Goal: Contribute content: Contribute content

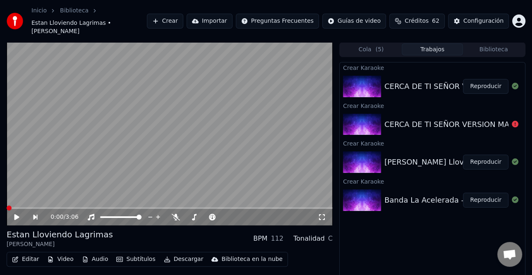
click at [474, 193] on button "Reproducir" at bounding box center [486, 200] width 46 height 15
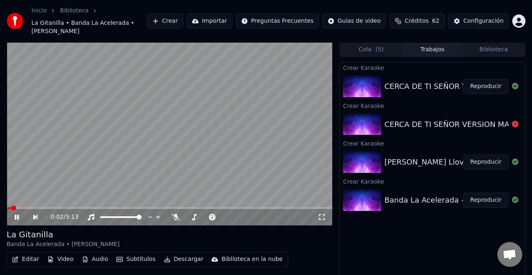
click at [22, 214] on icon at bounding box center [22, 217] width 19 height 7
click at [493, 155] on button "Reproducir" at bounding box center [486, 162] width 46 height 15
click at [16, 215] on icon at bounding box center [17, 217] width 4 height 5
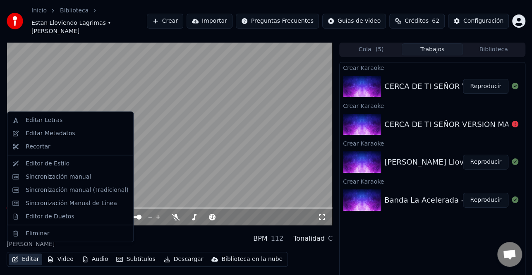
click at [19, 254] on button "Editar" at bounding box center [26, 260] width 34 height 12
click at [67, 194] on div "Sincronización manual (Tradicional)" at bounding box center [77, 190] width 103 height 8
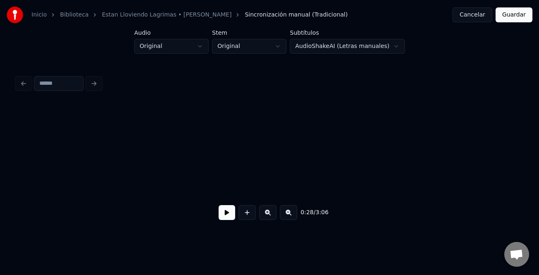
scroll to position [0, 2942]
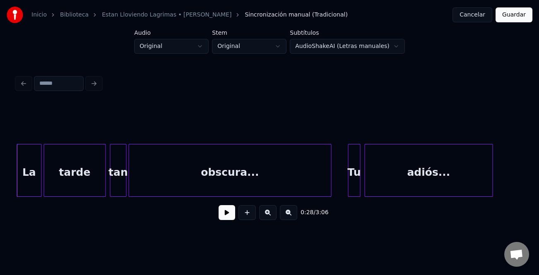
click at [219, 213] on button at bounding box center [227, 212] width 17 height 15
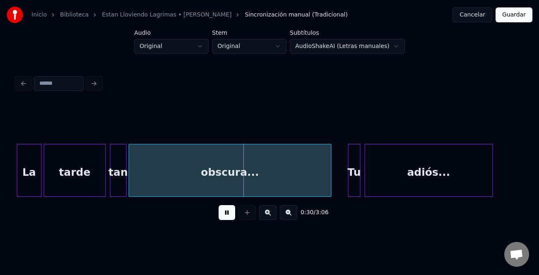
click at [351, 176] on div "Tu" at bounding box center [354, 172] width 12 height 56
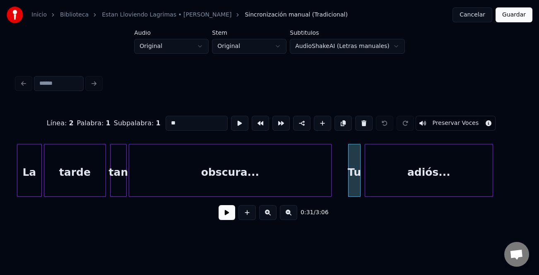
click at [228, 218] on button at bounding box center [227, 212] width 17 height 15
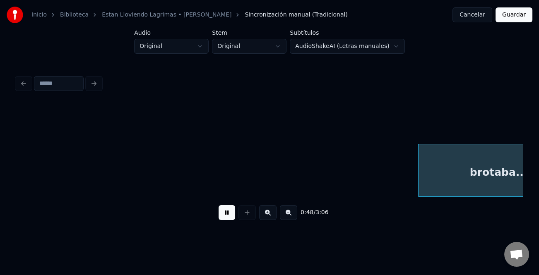
scroll to position [0, 4969]
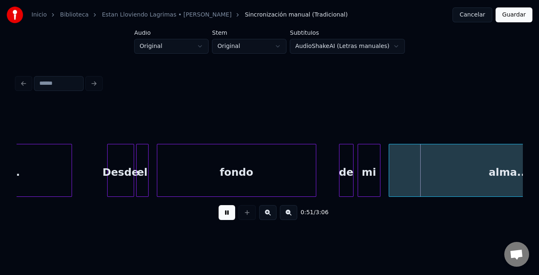
click at [228, 216] on button at bounding box center [227, 212] width 17 height 15
click at [341, 180] on div at bounding box center [340, 170] width 2 height 52
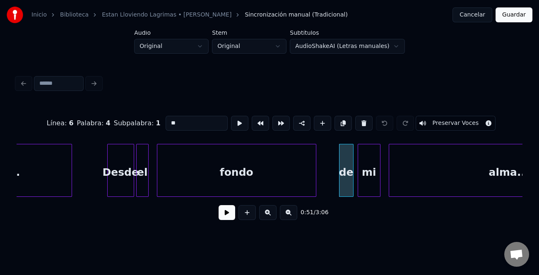
click at [168, 119] on input "**" at bounding box center [197, 123] width 62 height 15
type input "**"
click at [226, 213] on button at bounding box center [227, 212] width 17 height 15
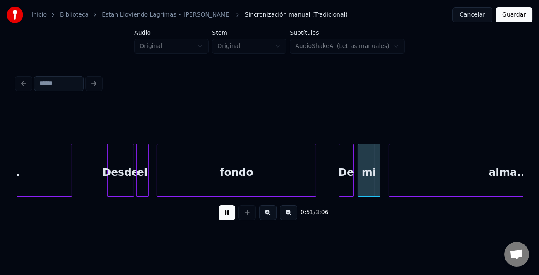
click at [225, 218] on button at bounding box center [227, 212] width 17 height 15
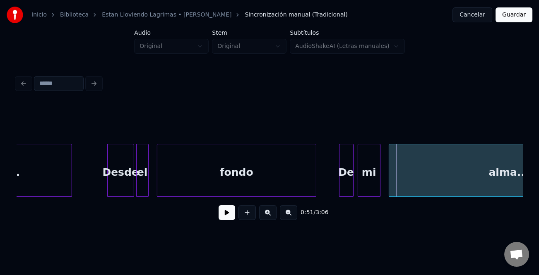
click at [228, 214] on button at bounding box center [227, 212] width 17 height 15
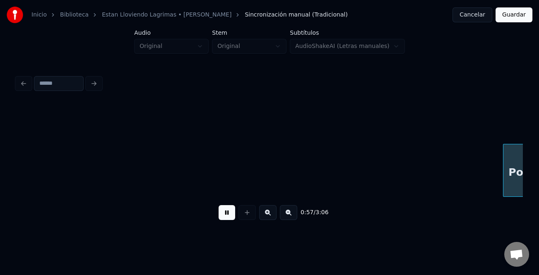
scroll to position [0, 5982]
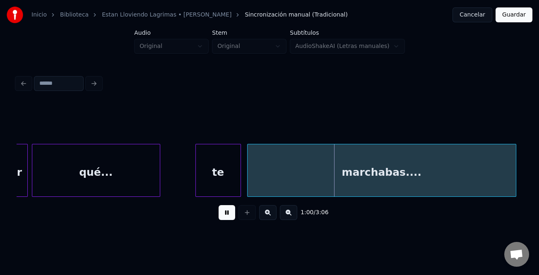
click at [225, 218] on button at bounding box center [227, 212] width 17 height 15
click at [228, 173] on div "te" at bounding box center [218, 172] width 45 height 56
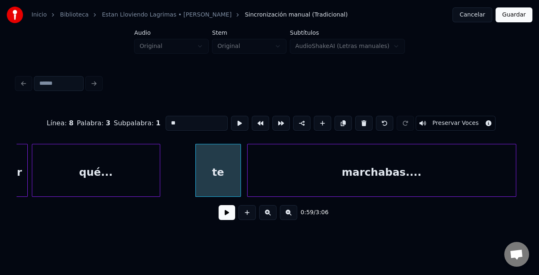
click at [167, 121] on input "**" at bounding box center [197, 123] width 62 height 15
type input "**"
click at [226, 220] on button at bounding box center [227, 212] width 17 height 15
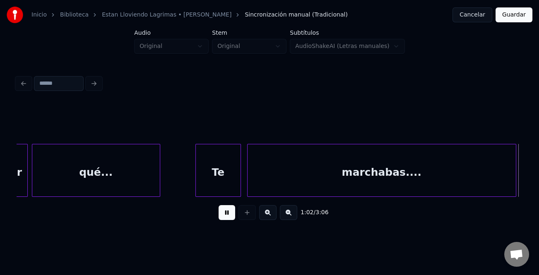
scroll to position [0, 6487]
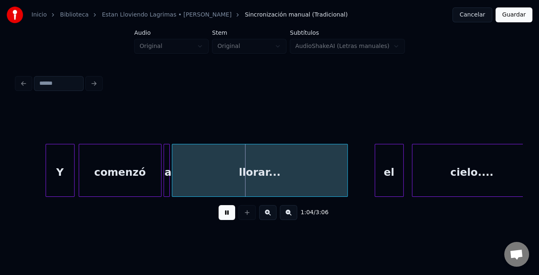
click at [46, 179] on div at bounding box center [47, 170] width 2 height 52
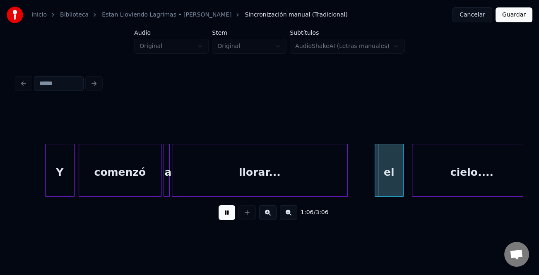
drag, startPoint x: 227, startPoint y: 216, endPoint x: 357, endPoint y: 174, distance: 136.9
click at [229, 216] on button at bounding box center [227, 212] width 17 height 15
click at [381, 169] on div "el" at bounding box center [389, 172] width 28 height 56
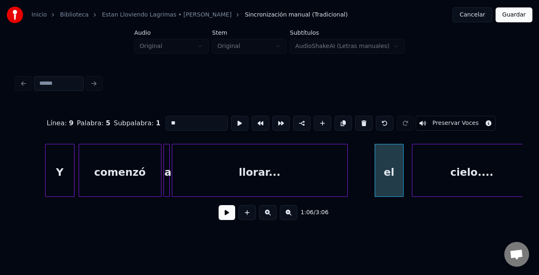
click at [166, 118] on input "**" at bounding box center [197, 123] width 62 height 15
click at [166, 124] on input "**" at bounding box center [197, 123] width 62 height 15
click at [167, 124] on input "**" at bounding box center [197, 123] width 62 height 15
type input "**"
click at [224, 210] on button at bounding box center [227, 212] width 17 height 15
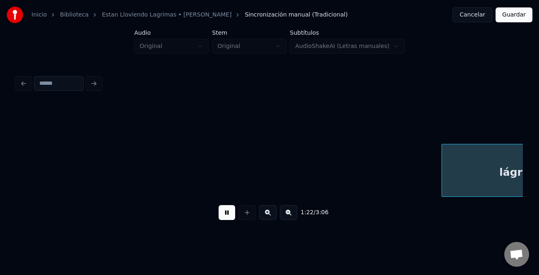
scroll to position [0, 8515]
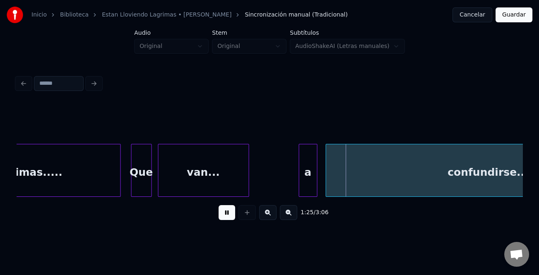
click at [226, 217] on button at bounding box center [227, 212] width 17 height 15
click at [305, 180] on div "a" at bounding box center [308, 172] width 18 height 56
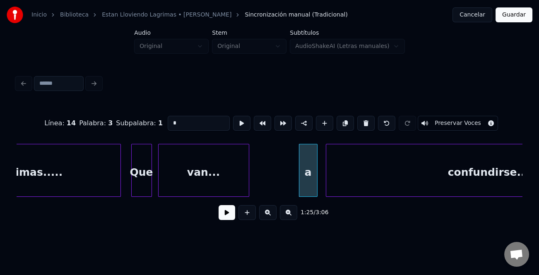
click at [182, 124] on input "*" at bounding box center [199, 123] width 62 height 15
type input "*"
click at [230, 217] on button at bounding box center [227, 212] width 17 height 15
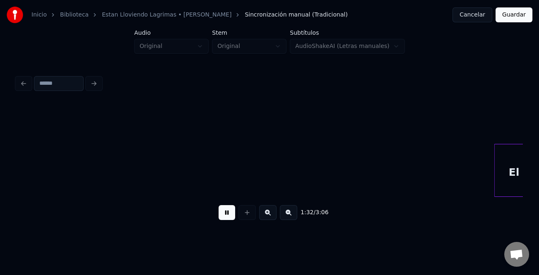
scroll to position [0, 9527]
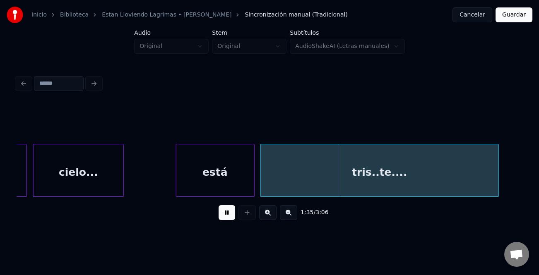
click at [226, 216] on button at bounding box center [227, 212] width 17 height 15
click at [229, 191] on div "está" at bounding box center [215, 172] width 78 height 56
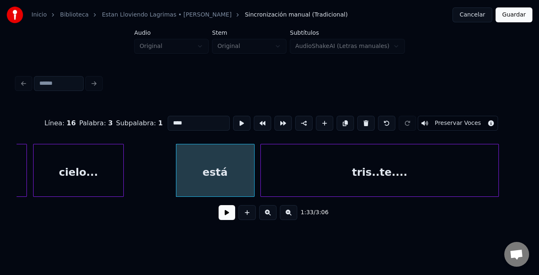
click at [170, 121] on input "****" at bounding box center [199, 123] width 62 height 15
click at [166, 166] on div at bounding box center [166, 170] width 2 height 52
type input "****"
click at [228, 214] on button at bounding box center [227, 212] width 17 height 15
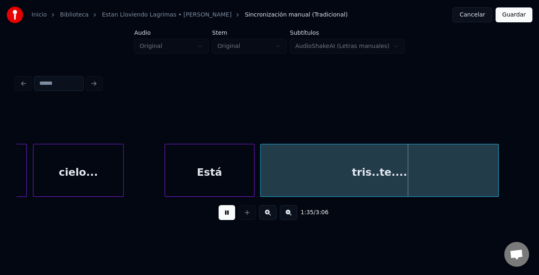
click at [225, 214] on button at bounding box center [227, 212] width 17 height 15
click at [225, 215] on button at bounding box center [227, 212] width 17 height 15
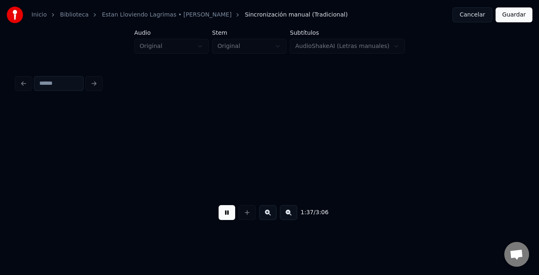
scroll to position [0, 10035]
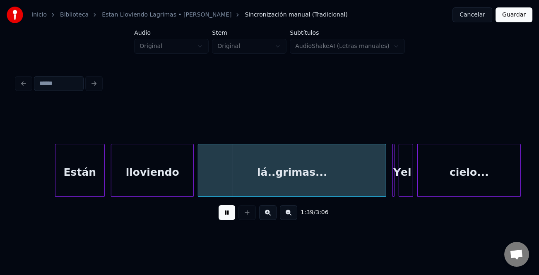
click at [96, 178] on div "Están" at bounding box center [79, 172] width 49 height 56
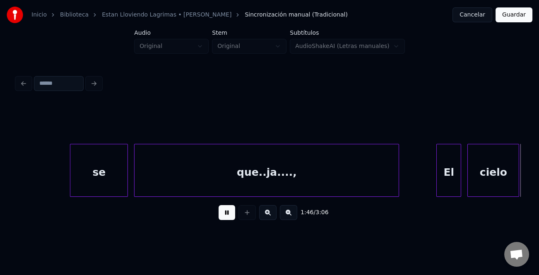
scroll to position [0, 11048]
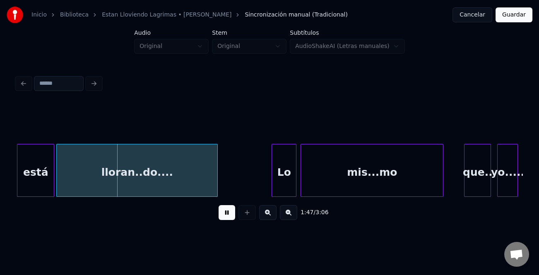
click at [228, 216] on button at bounding box center [227, 212] width 17 height 15
click at [265, 192] on div at bounding box center [266, 170] width 2 height 52
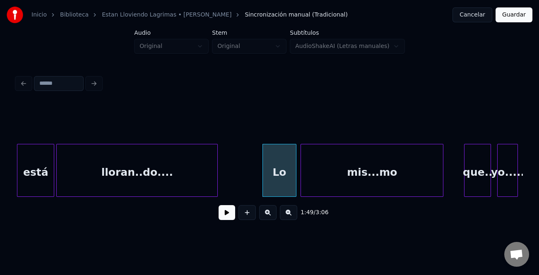
click at [223, 211] on button at bounding box center [227, 212] width 17 height 15
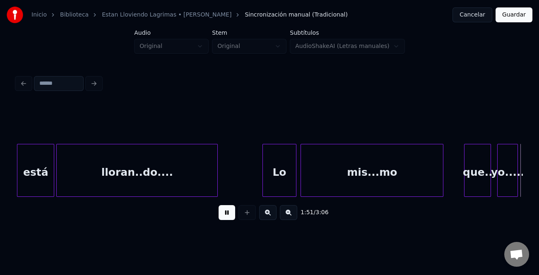
scroll to position [0, 11554]
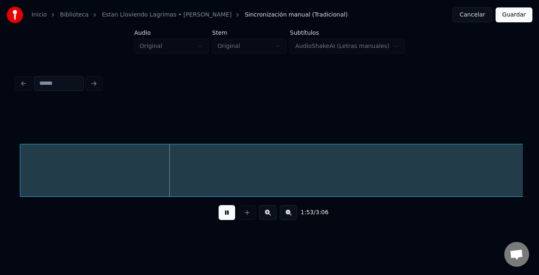
click at [288, 214] on button at bounding box center [288, 212] width 17 height 15
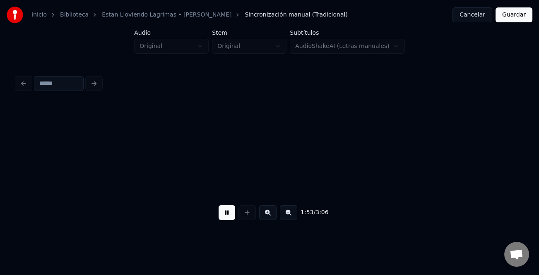
click at [288, 214] on button at bounding box center [288, 212] width 17 height 15
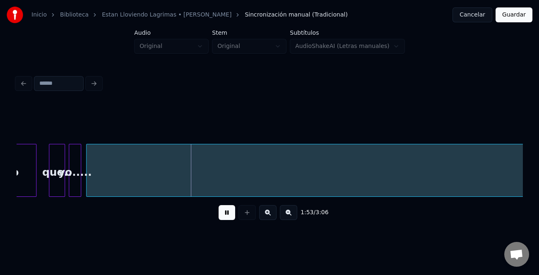
click at [288, 214] on button at bounding box center [288, 212] width 17 height 15
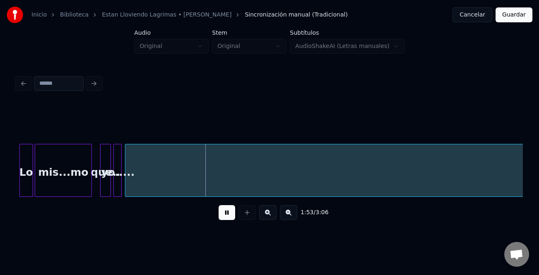
click at [288, 214] on button at bounding box center [288, 212] width 17 height 15
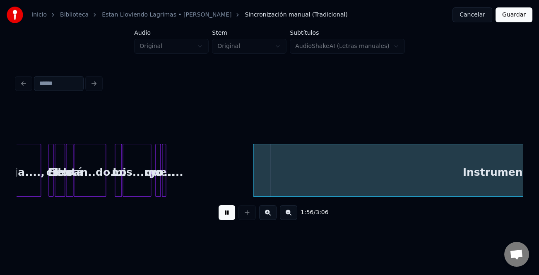
click at [255, 180] on div at bounding box center [254, 170] width 2 height 52
click at [199, 190] on div at bounding box center [197, 170] width 2 height 52
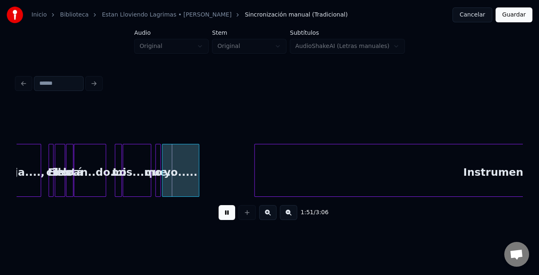
click at [226, 218] on button at bounding box center [227, 212] width 17 height 15
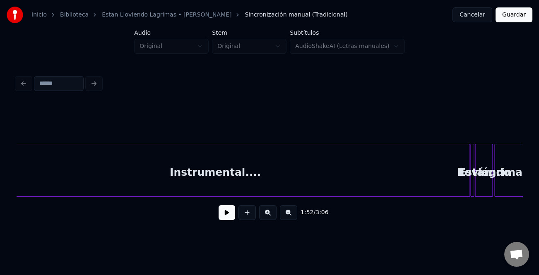
scroll to position [0, 2549]
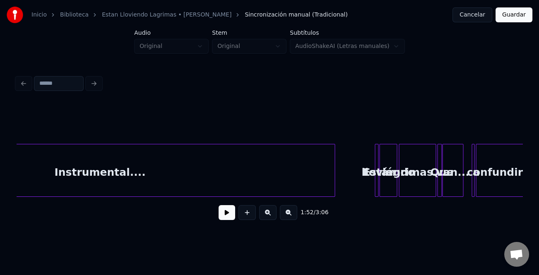
click at [334, 186] on div at bounding box center [333, 170] width 2 height 52
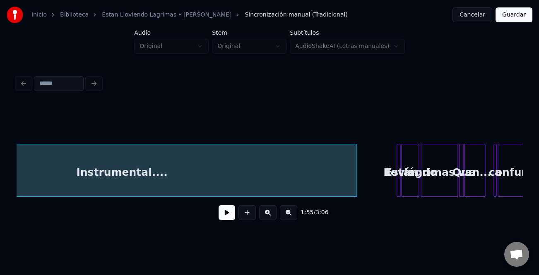
scroll to position [0, 2540]
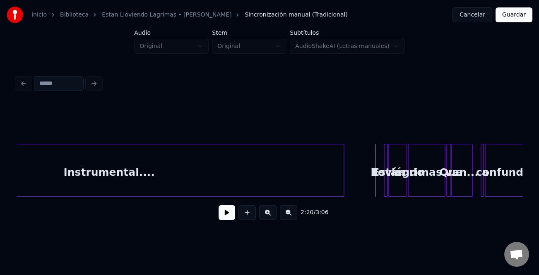
click at [264, 215] on button at bounding box center [267, 212] width 17 height 15
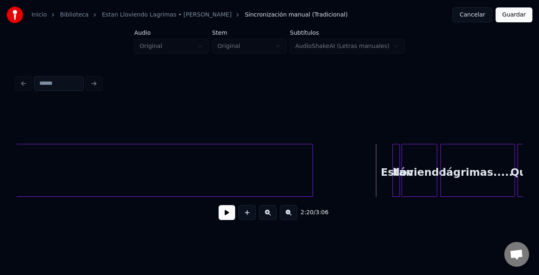
click at [264, 215] on button at bounding box center [267, 212] width 17 height 15
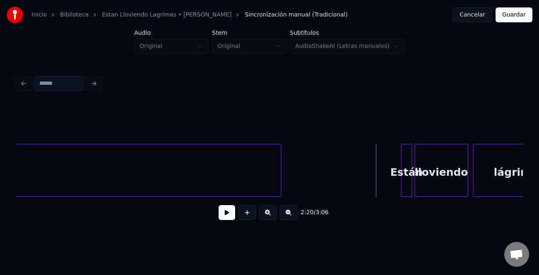
click at [264, 215] on button at bounding box center [267, 212] width 17 height 15
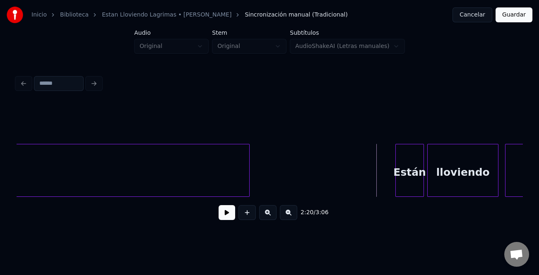
click at [396, 191] on div at bounding box center [397, 170] width 2 height 52
click at [403, 191] on div "Están" at bounding box center [405, 172] width 30 height 56
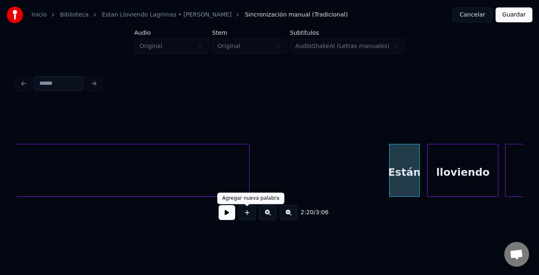
click at [234, 216] on button at bounding box center [227, 212] width 17 height 15
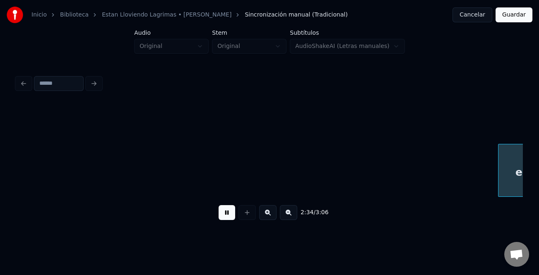
scroll to position [0, 12756]
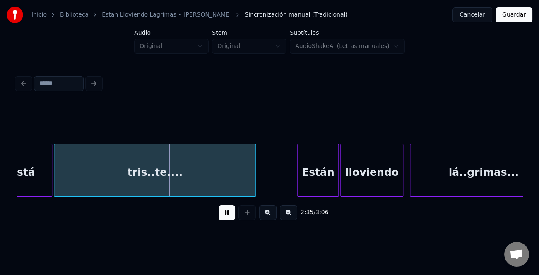
click at [225, 215] on button at bounding box center [227, 212] width 17 height 15
click at [226, 215] on button at bounding box center [227, 212] width 17 height 15
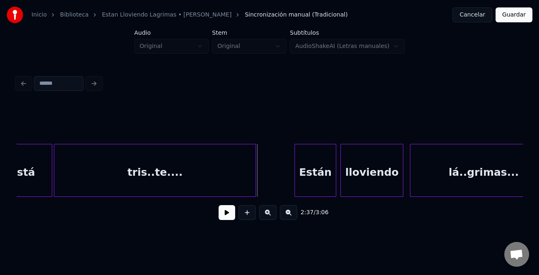
click at [322, 192] on div "Están" at bounding box center [315, 172] width 41 height 56
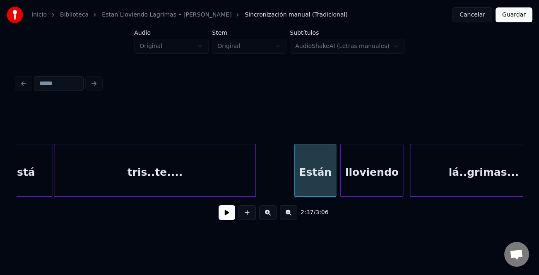
click at [224, 213] on button at bounding box center [227, 212] width 17 height 15
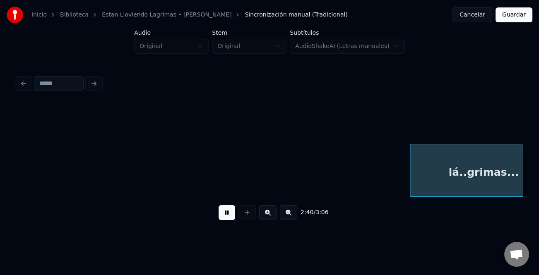
scroll to position [0, 13263]
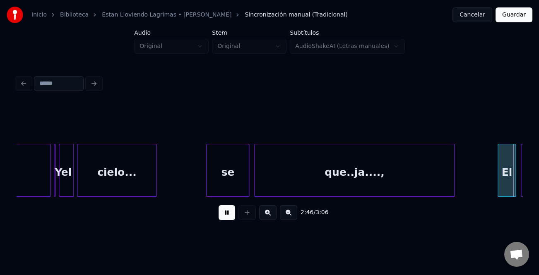
click at [232, 215] on button at bounding box center [227, 212] width 17 height 15
click at [230, 215] on button at bounding box center [227, 212] width 17 height 15
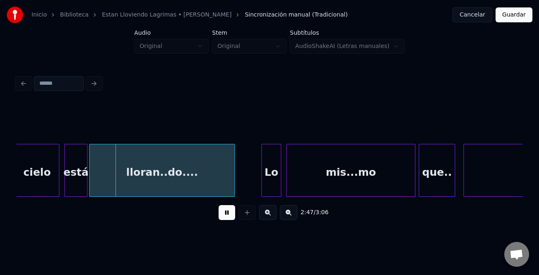
click at [230, 215] on button at bounding box center [227, 212] width 17 height 15
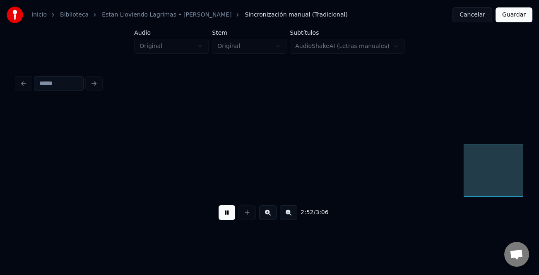
scroll to position [0, 14275]
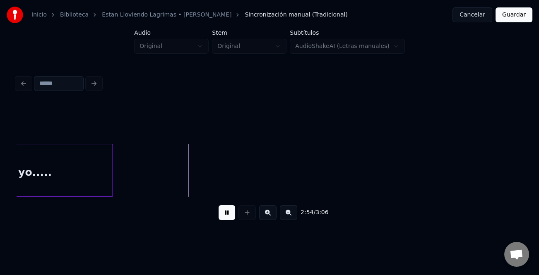
click at [230, 215] on button at bounding box center [227, 212] width 17 height 15
click at [231, 215] on button at bounding box center [227, 212] width 17 height 15
click at [519, 20] on button "Guardar" at bounding box center [513, 14] width 37 height 15
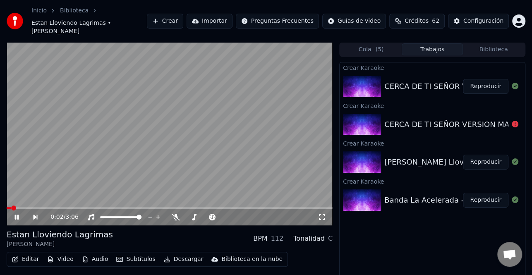
drag, startPoint x: 14, startPoint y: 205, endPoint x: 101, endPoint y: 249, distance: 98.1
click at [14, 214] on icon at bounding box center [22, 217] width 19 height 7
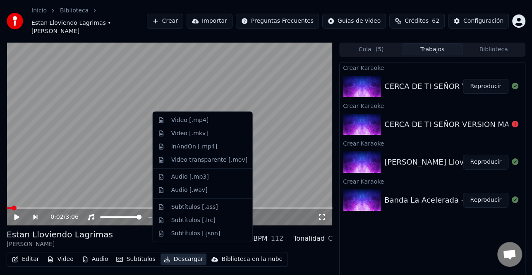
click at [178, 254] on button "Descargar" at bounding box center [184, 260] width 46 height 12
click at [202, 124] on div "Video [.mp4]" at bounding box center [189, 120] width 37 height 8
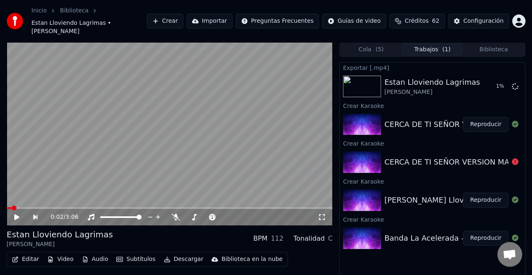
drag, startPoint x: 471, startPoint y: 114, endPoint x: 339, endPoint y: 150, distance: 136.7
click at [472, 117] on button "Reproducir" at bounding box center [486, 124] width 46 height 15
click at [17, 214] on icon at bounding box center [22, 217] width 19 height 7
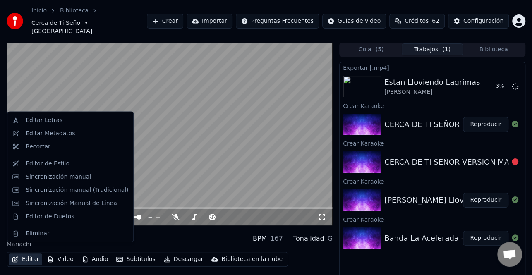
click at [17, 257] on icon "button" at bounding box center [15, 260] width 6 height 6
drag, startPoint x: 96, startPoint y: 197, endPoint x: 104, endPoint y: 192, distance: 9.3
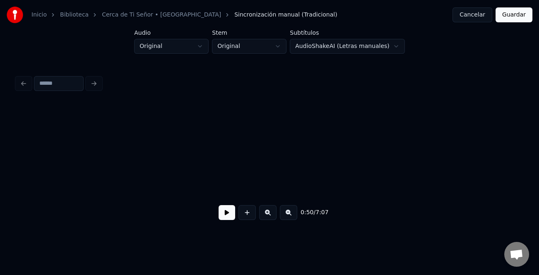
scroll to position [0, 4168]
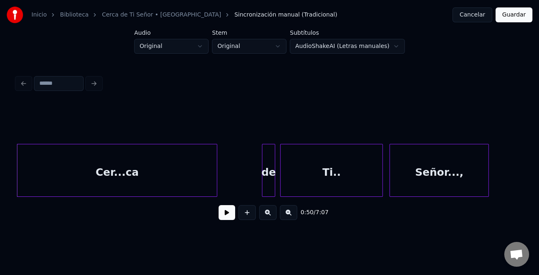
click at [222, 216] on button at bounding box center [227, 212] width 17 height 15
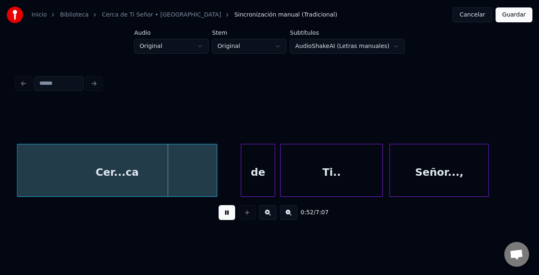
click at [242, 191] on div at bounding box center [242, 170] width 2 height 52
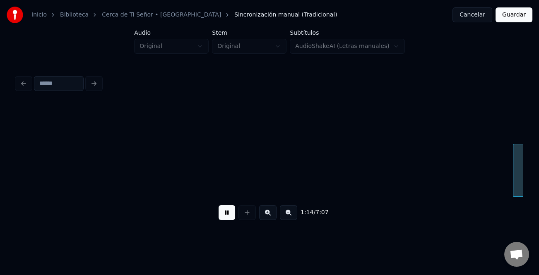
scroll to position [0, 6191]
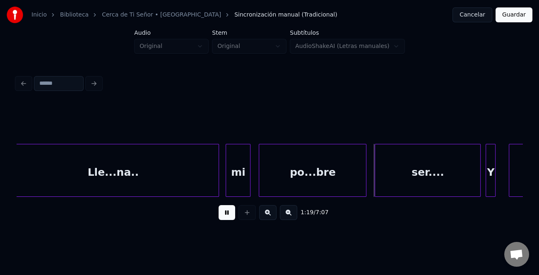
click at [284, 215] on button at bounding box center [288, 212] width 17 height 15
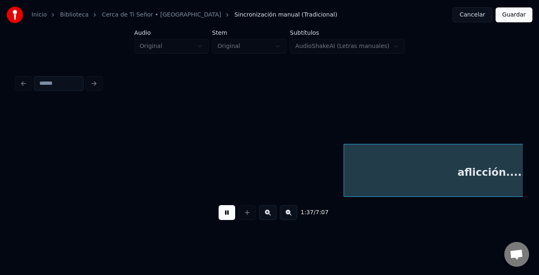
scroll to position [0, 6072]
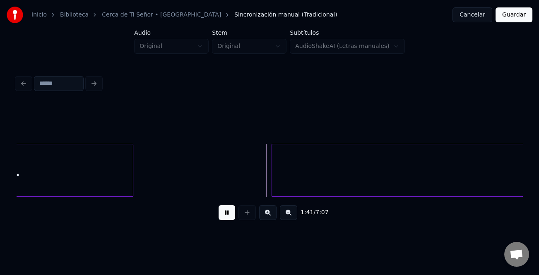
click at [272, 182] on div at bounding box center [273, 170] width 2 height 52
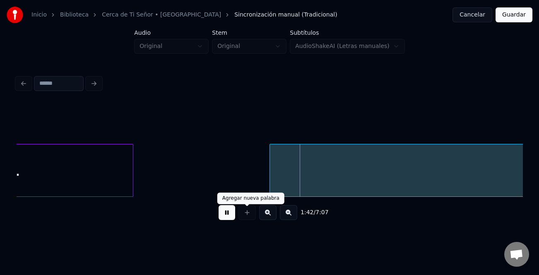
click at [233, 218] on button at bounding box center [227, 212] width 17 height 15
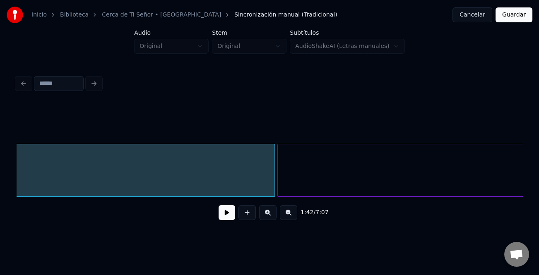
scroll to position [0, 7295]
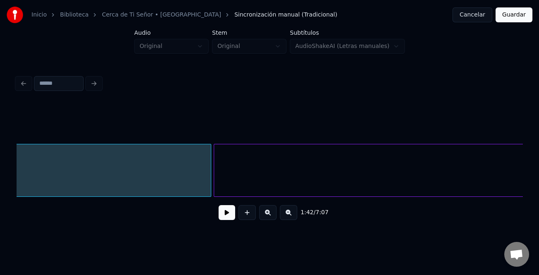
click at [284, 218] on button at bounding box center [288, 212] width 17 height 15
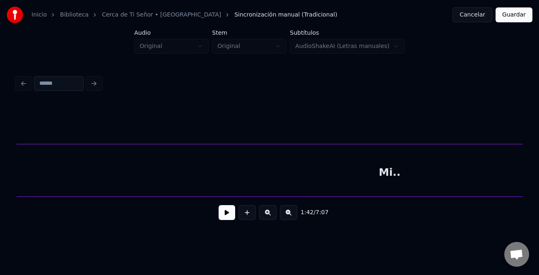
click at [284, 218] on button at bounding box center [288, 212] width 17 height 15
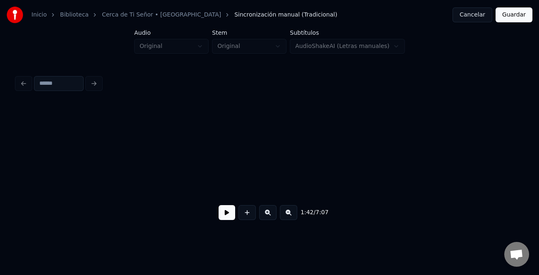
scroll to position [0, 3057]
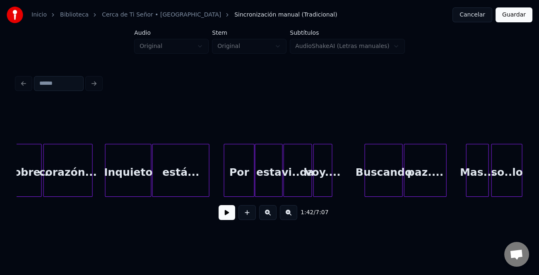
click at [210, 199] on div "1:42 / 7:07" at bounding box center [270, 166] width 506 height 126
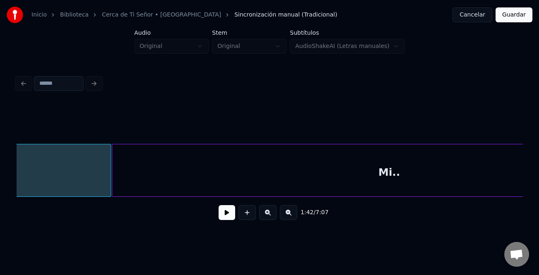
scroll to position [0, 2353]
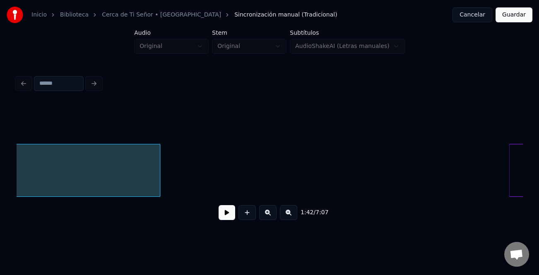
click at [510, 185] on div at bounding box center [510, 170] width 2 height 52
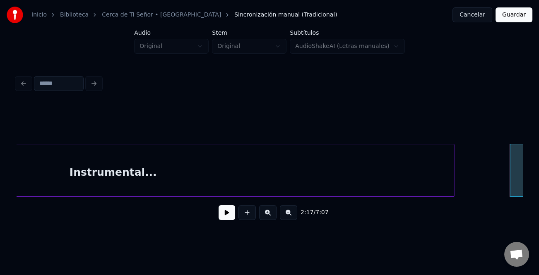
click at [454, 180] on div at bounding box center [452, 170] width 2 height 52
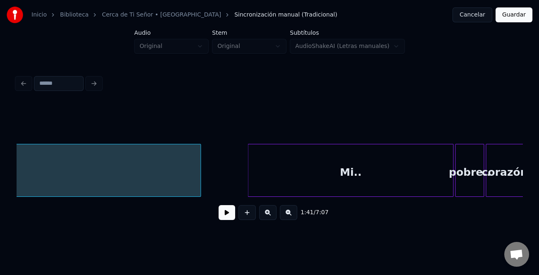
scroll to position [0, 2665]
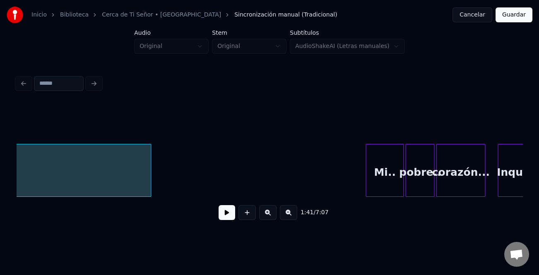
click at [367, 175] on div at bounding box center [367, 170] width 2 height 52
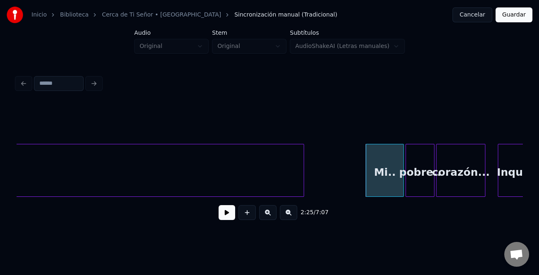
click at [303, 186] on div at bounding box center [302, 170] width 2 height 52
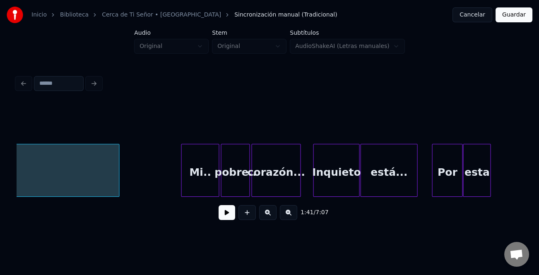
scroll to position [0, 2898]
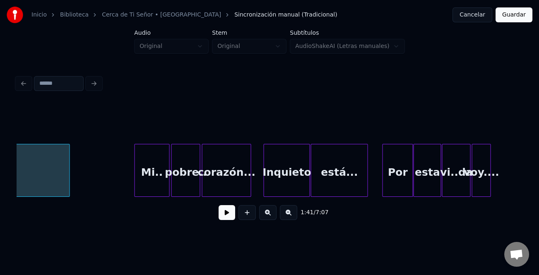
click at [136, 188] on div at bounding box center [136, 170] width 2 height 52
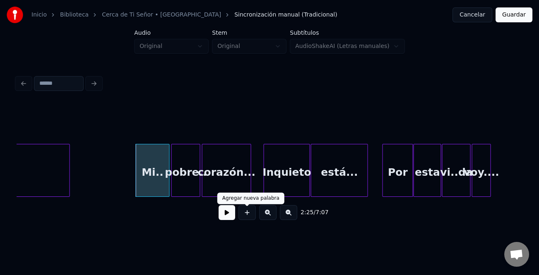
click at [231, 211] on button at bounding box center [227, 212] width 17 height 15
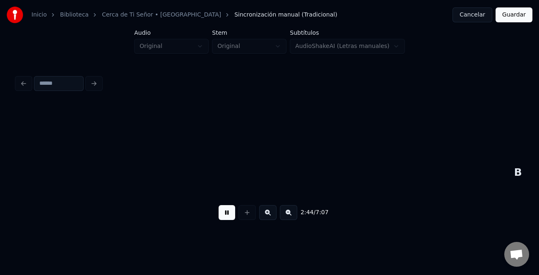
scroll to position [0, 3404]
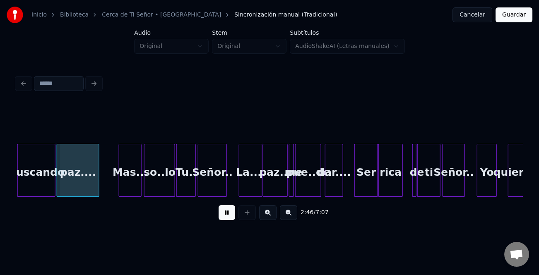
click at [225, 211] on button at bounding box center [227, 212] width 17 height 15
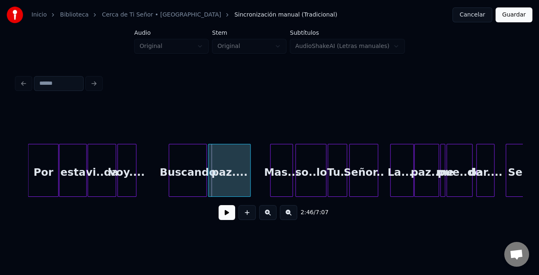
scroll to position [0, 3189]
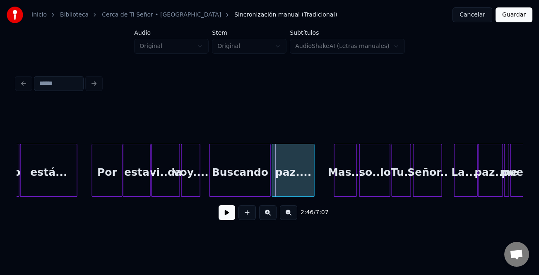
click at [210, 188] on div at bounding box center [211, 170] width 2 height 52
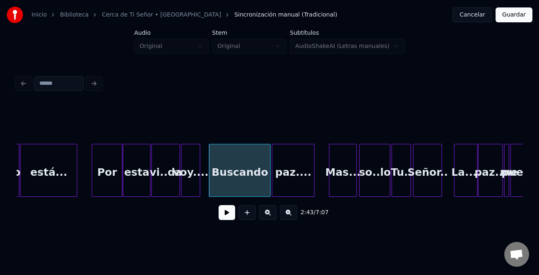
click at [329, 181] on div at bounding box center [330, 170] width 2 height 52
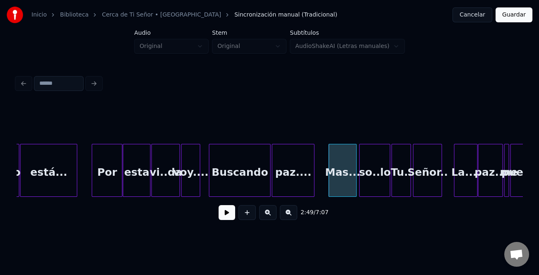
click at [228, 217] on button at bounding box center [227, 212] width 17 height 15
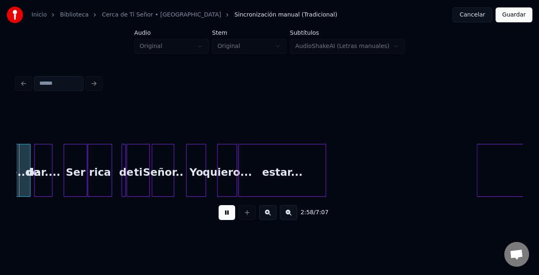
click at [272, 218] on button at bounding box center [267, 212] width 17 height 15
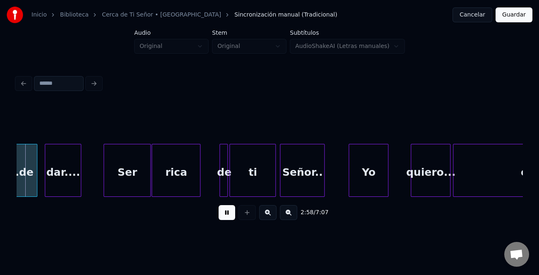
click at [272, 218] on button at bounding box center [267, 212] width 17 height 15
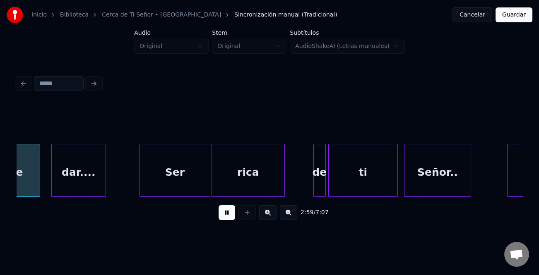
click at [272, 218] on button at bounding box center [267, 212] width 17 height 15
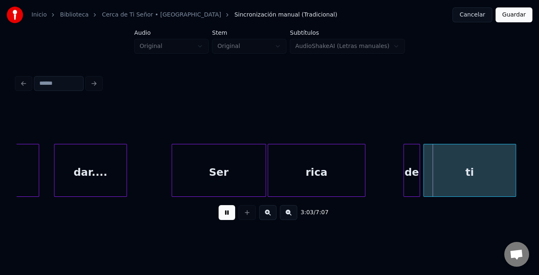
click at [388, 183] on div at bounding box center [389, 170] width 2 height 52
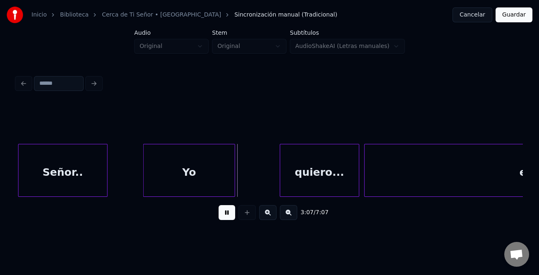
click at [146, 182] on div at bounding box center [145, 170] width 2 height 52
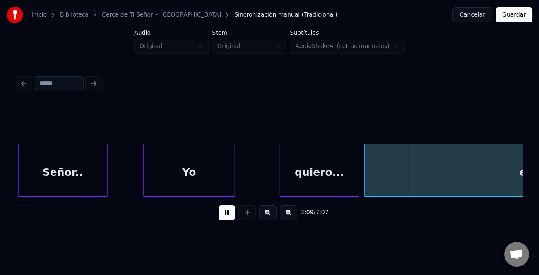
click at [72, 161] on div "Señor.." at bounding box center [63, 172] width 89 height 56
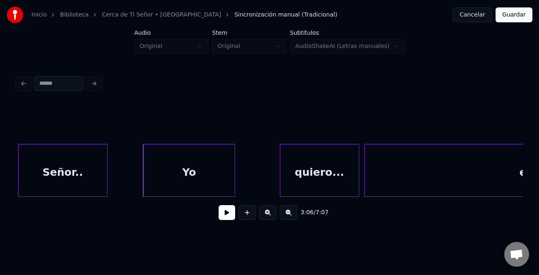
click at [227, 212] on button at bounding box center [227, 212] width 17 height 15
click at [208, 187] on div at bounding box center [209, 170] width 2 height 52
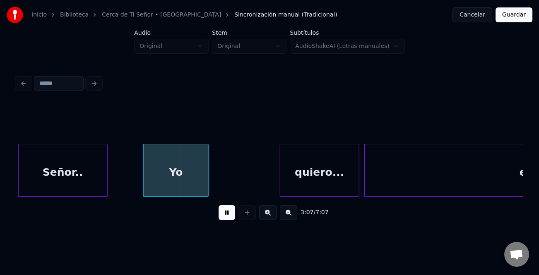
drag, startPoint x: 226, startPoint y: 212, endPoint x: 221, endPoint y: 204, distance: 9.5
click at [226, 212] on button at bounding box center [227, 212] width 17 height 15
click at [202, 185] on div "Yo" at bounding box center [176, 172] width 65 height 56
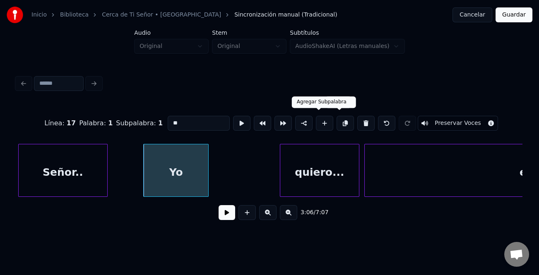
drag, startPoint x: 320, startPoint y: 120, endPoint x: 306, endPoint y: 127, distance: 16.5
click at [319, 120] on button at bounding box center [324, 123] width 17 height 15
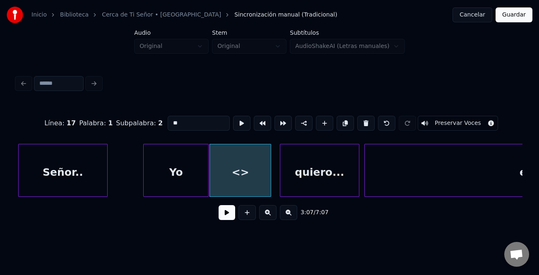
click at [268, 164] on div at bounding box center [269, 170] width 2 height 52
click at [261, 168] on div "<>" at bounding box center [243, 172] width 61 height 56
click at [256, 168] on div "<>" at bounding box center [243, 172] width 61 height 56
click at [206, 127] on div "Línea : 17 Palabra : 1 Subpalabra : 2 ** Preservar Voces" at bounding box center [270, 123] width 506 height 41
click at [221, 118] on input "**" at bounding box center [199, 123] width 62 height 15
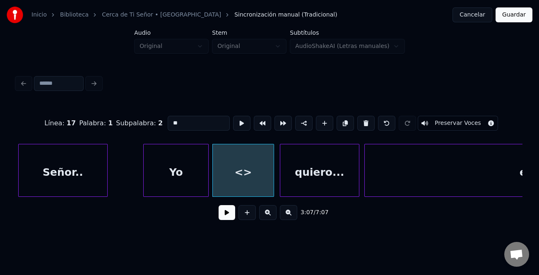
type input "*"
type input "**"
click at [233, 220] on button at bounding box center [227, 212] width 17 height 15
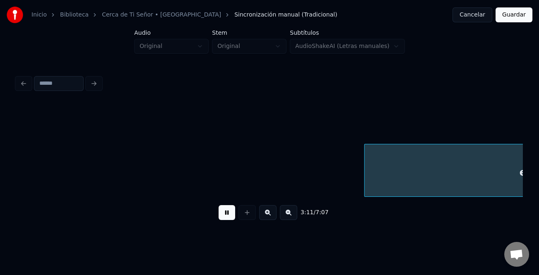
scroll to position [0, 15825]
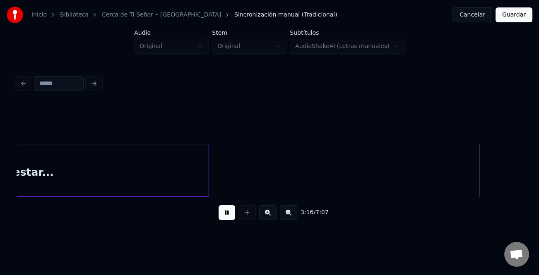
click at [289, 218] on button at bounding box center [288, 212] width 17 height 15
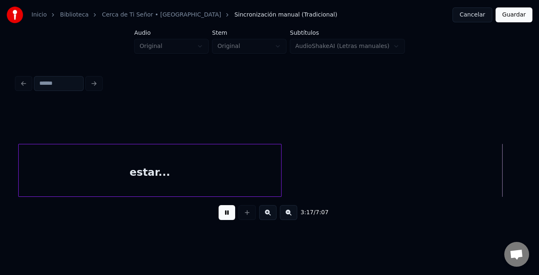
click at [289, 218] on button at bounding box center [288, 212] width 17 height 15
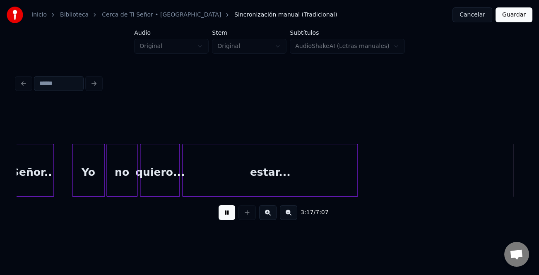
click at [289, 218] on button at bounding box center [288, 212] width 17 height 15
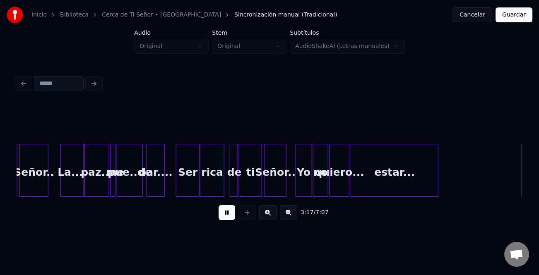
scroll to position [0, 4088]
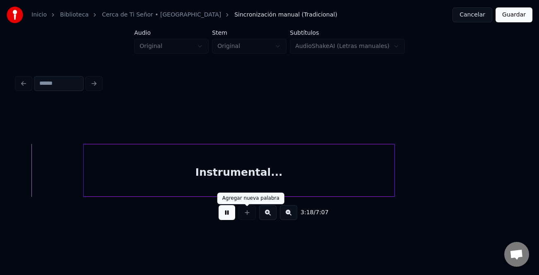
click at [223, 214] on button at bounding box center [227, 212] width 17 height 15
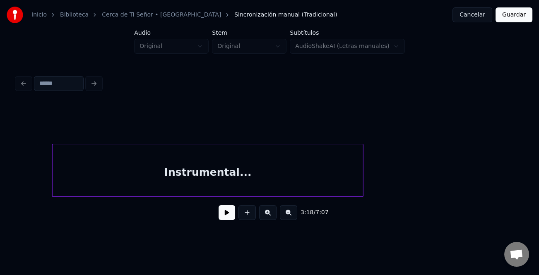
click at [231, 192] on div "Instrumental..." at bounding box center [208, 172] width 310 height 56
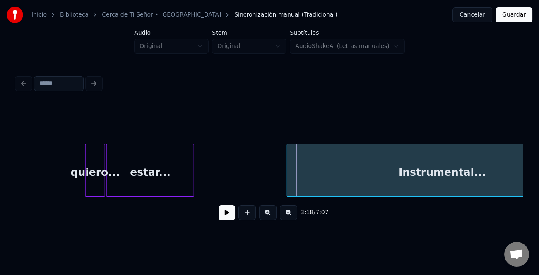
scroll to position [0, 3910]
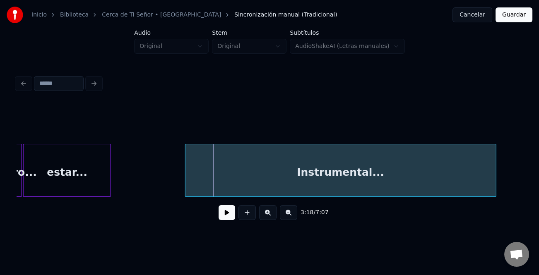
click at [312, 183] on div "Instrumental..." at bounding box center [340, 172] width 310 height 56
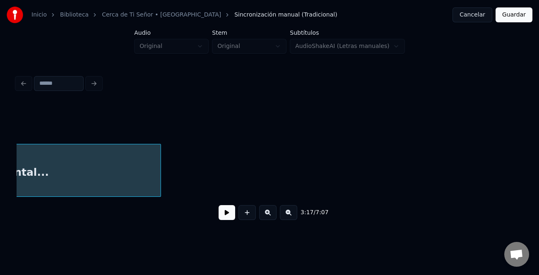
scroll to position [0, 4337]
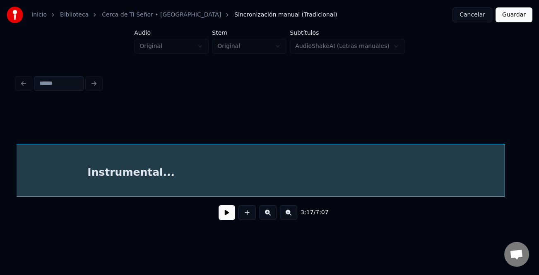
click at [505, 191] on div at bounding box center [503, 170] width 2 height 52
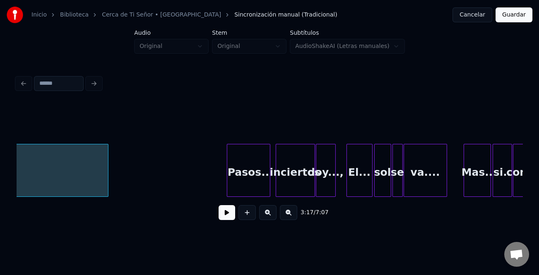
scroll to position [0, 4741]
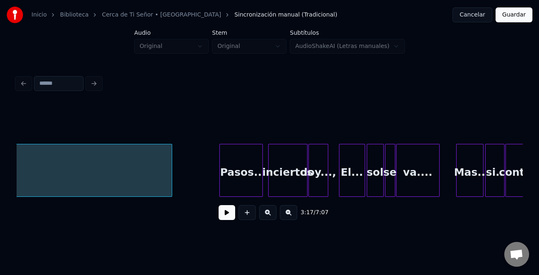
click at [171, 186] on div at bounding box center [170, 170] width 2 height 52
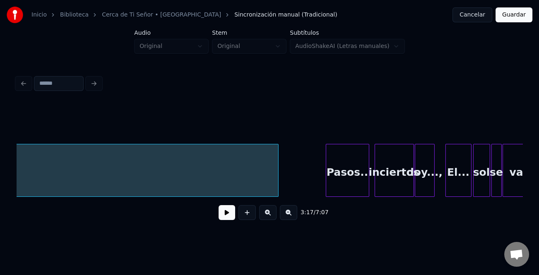
scroll to position [0, 4699]
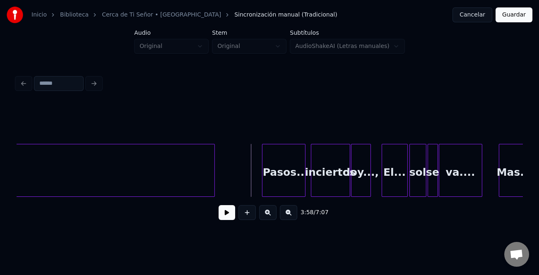
click at [233, 214] on button at bounding box center [227, 212] width 17 height 15
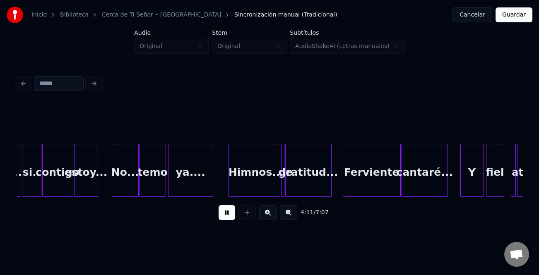
click at [272, 217] on button at bounding box center [267, 212] width 17 height 15
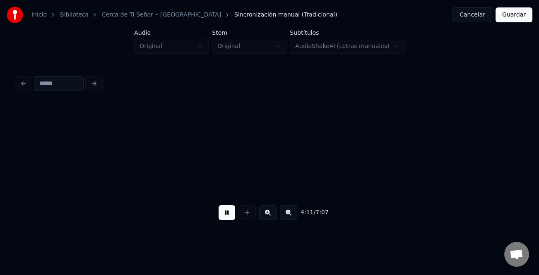
click at [272, 217] on button at bounding box center [267, 212] width 17 height 15
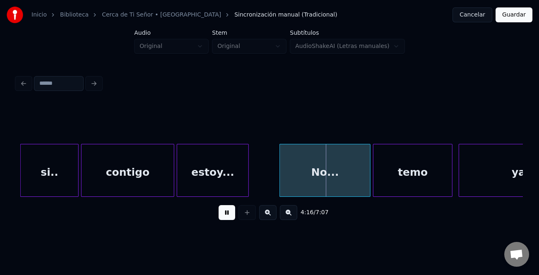
click at [280, 176] on div at bounding box center [281, 170] width 2 height 52
click at [414, 186] on div "temo" at bounding box center [412, 172] width 79 height 56
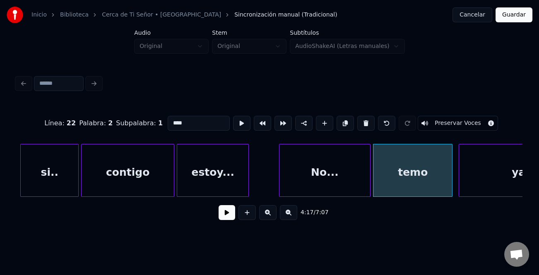
click at [223, 212] on button at bounding box center [227, 212] width 17 height 15
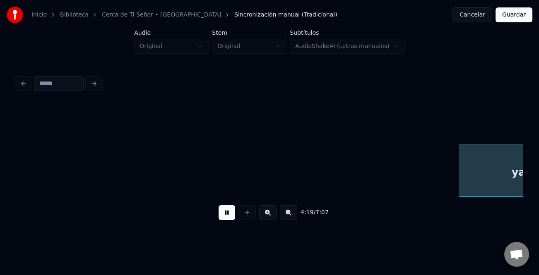
scroll to position [0, 16131]
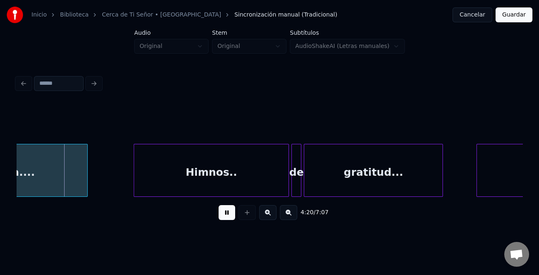
click at [223, 212] on button at bounding box center [227, 212] width 17 height 15
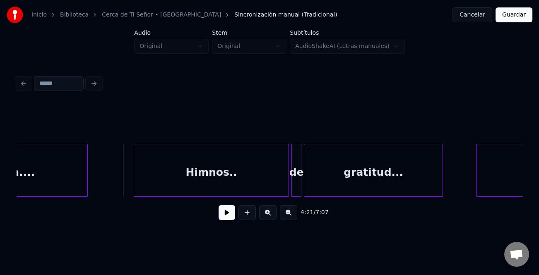
click at [229, 218] on button at bounding box center [227, 212] width 17 height 15
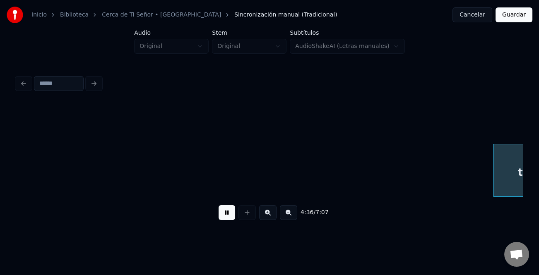
scroll to position [0, 17144]
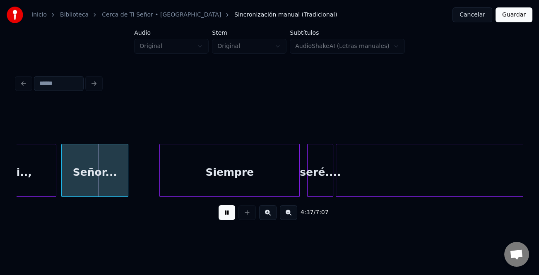
drag, startPoint x: 228, startPoint y: 214, endPoint x: 166, endPoint y: 185, distance: 68.7
click at [226, 213] on button at bounding box center [227, 212] width 17 height 15
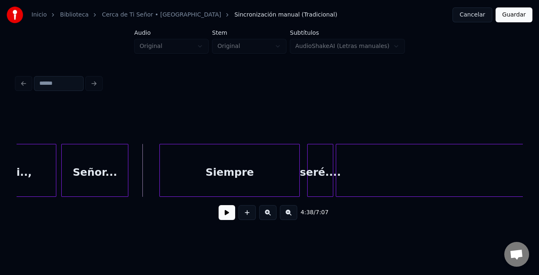
click at [227, 220] on button at bounding box center [227, 212] width 17 height 15
click at [228, 218] on button at bounding box center [227, 212] width 17 height 15
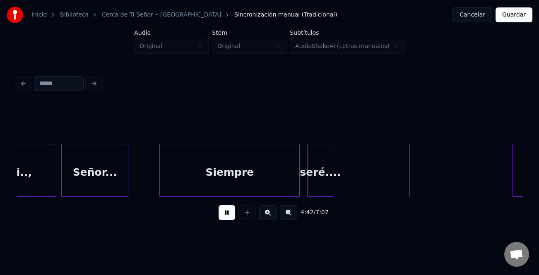
click at [513, 187] on div at bounding box center [514, 170] width 2 height 52
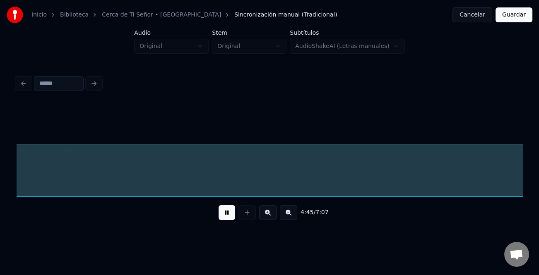
drag, startPoint x: 227, startPoint y: 213, endPoint x: 313, endPoint y: 192, distance: 88.1
click at [230, 212] on button at bounding box center [227, 212] width 17 height 15
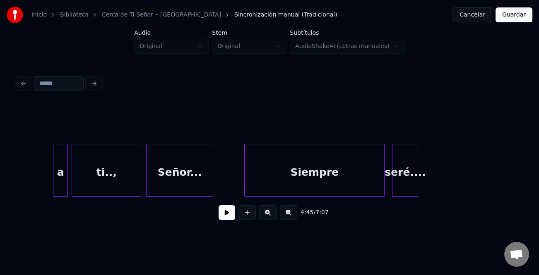
scroll to position [0, 17293]
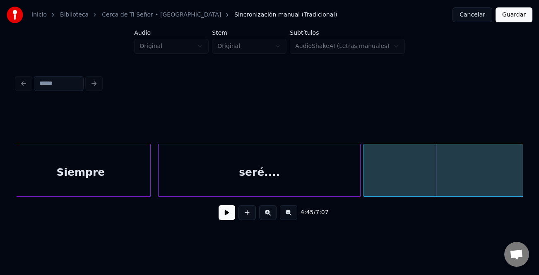
click at [358, 187] on div at bounding box center [359, 170] width 2 height 52
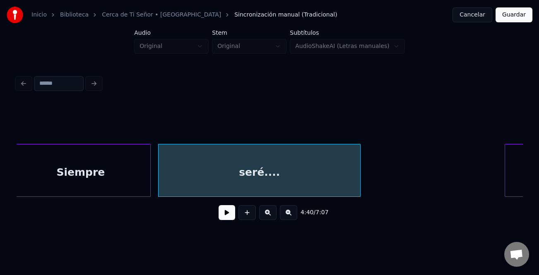
click at [505, 185] on div at bounding box center [506, 170] width 2 height 52
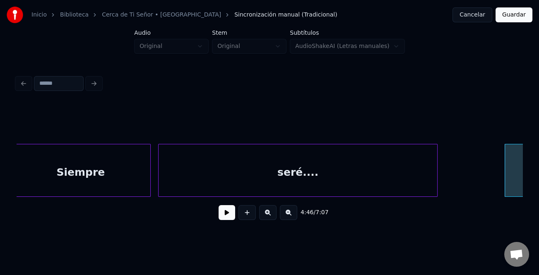
click at [435, 175] on div at bounding box center [436, 170] width 2 height 52
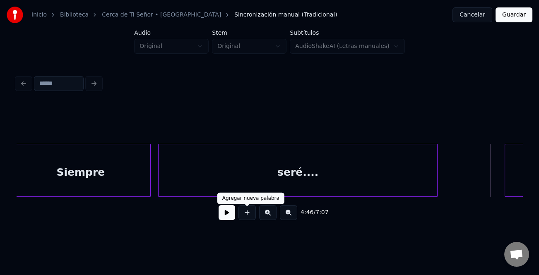
click at [229, 214] on button at bounding box center [227, 212] width 17 height 15
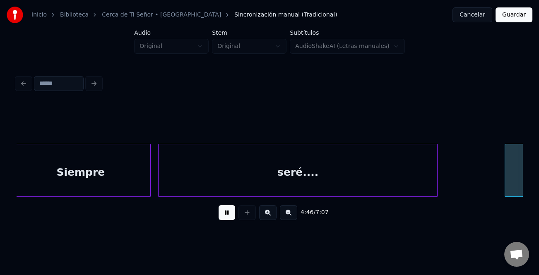
scroll to position [0, 17799]
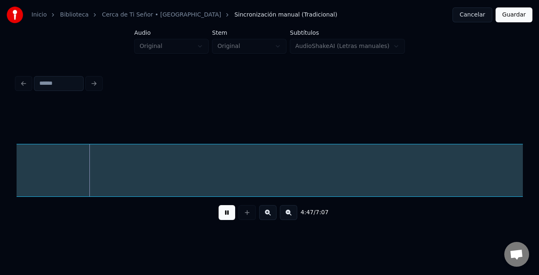
click at [289, 216] on button at bounding box center [288, 212] width 17 height 15
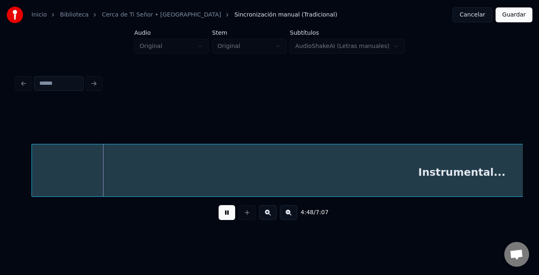
click at [289, 216] on button at bounding box center [288, 212] width 17 height 15
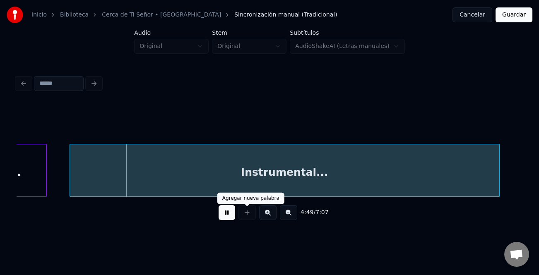
click at [222, 215] on button at bounding box center [227, 212] width 17 height 15
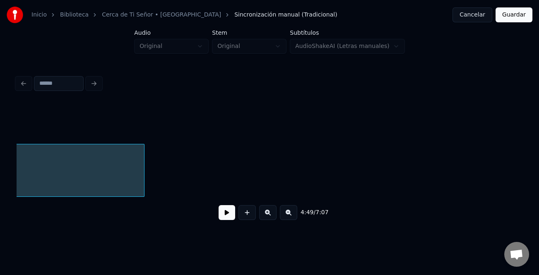
scroll to position [0, 6250]
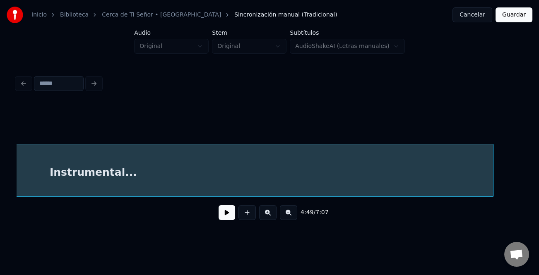
click at [493, 215] on div "4:49 / 7:07" at bounding box center [270, 166] width 506 height 126
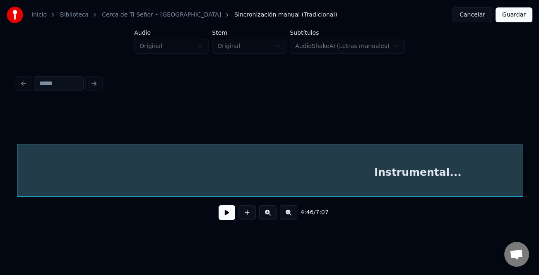
drag, startPoint x: 370, startPoint y: 199, endPoint x: 381, endPoint y: 197, distance: 11.0
click at [381, 197] on div "Instrumental..." at bounding box center [270, 170] width 506 height 53
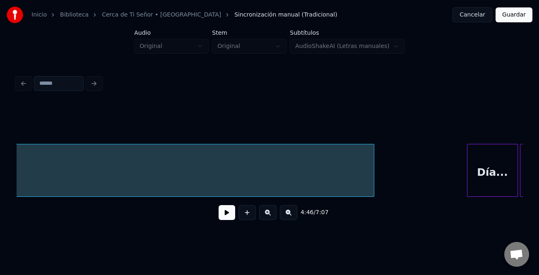
scroll to position [0, 6640]
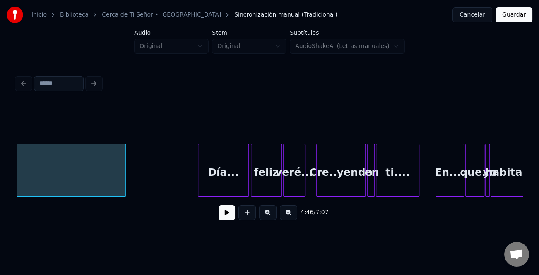
click at [125, 178] on div at bounding box center [124, 170] width 2 height 52
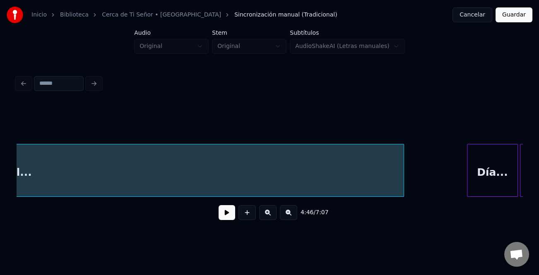
scroll to position [0, 6414]
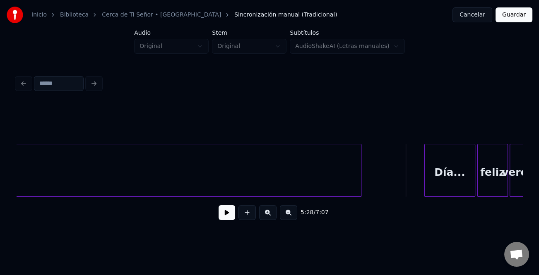
click at [232, 212] on button at bounding box center [227, 212] width 17 height 15
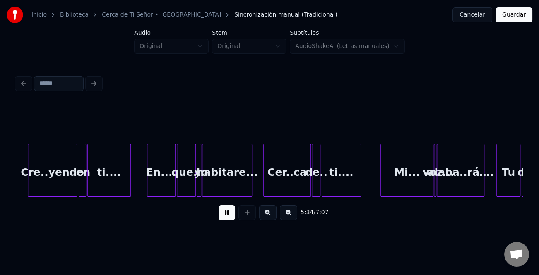
scroll to position [0, 6929]
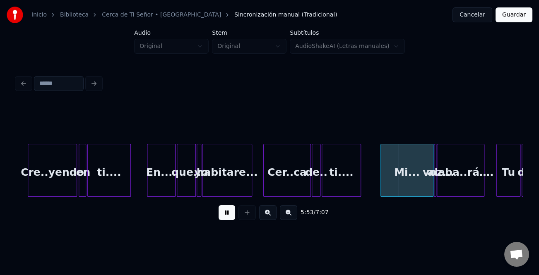
click at [272, 215] on button at bounding box center [267, 212] width 17 height 15
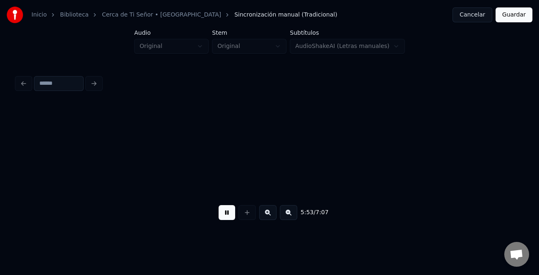
click at [272, 215] on button at bounding box center [267, 212] width 17 height 15
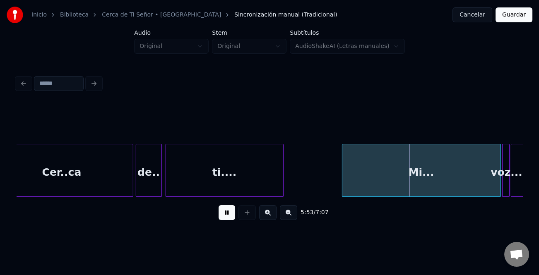
click at [272, 215] on button at bounding box center [267, 212] width 17 height 15
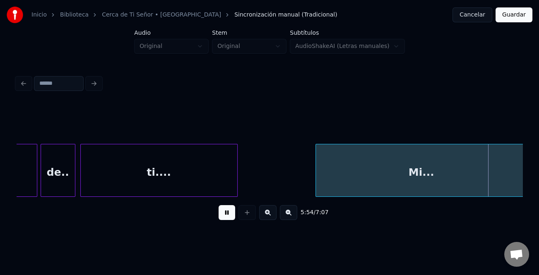
click at [272, 215] on button at bounding box center [267, 212] width 17 height 15
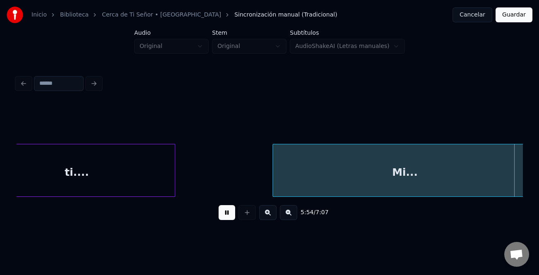
scroll to position [0, 36711]
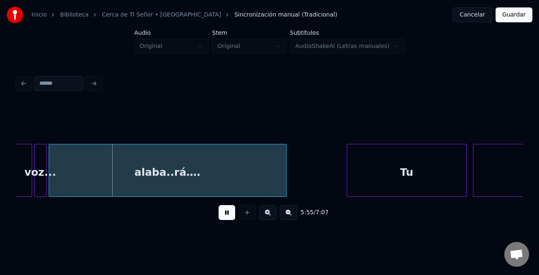
click at [233, 214] on button at bounding box center [227, 212] width 17 height 15
click at [431, 197] on div "Mi... voz... alaba..rá…. Tu dulce.." at bounding box center [270, 170] width 506 height 53
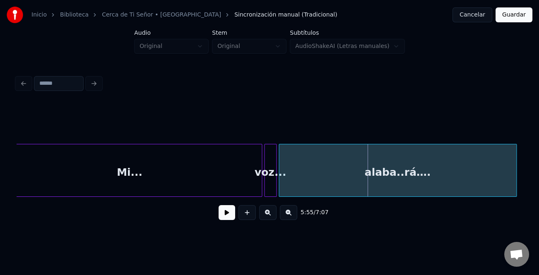
scroll to position [0, 36374]
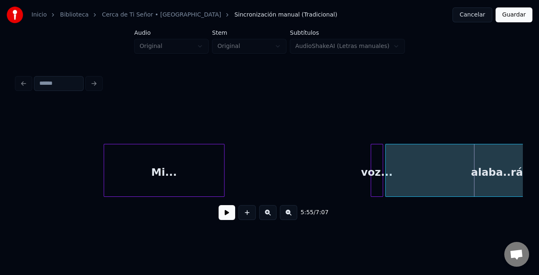
click at [221, 181] on div at bounding box center [222, 170] width 2 height 52
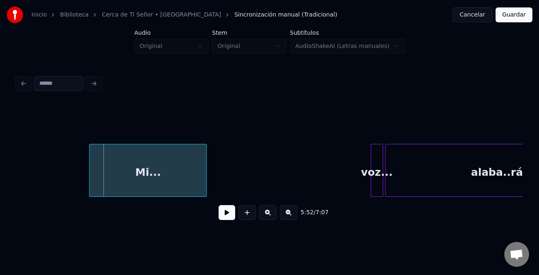
click at [183, 180] on div "Mi..." at bounding box center [147, 172] width 117 height 56
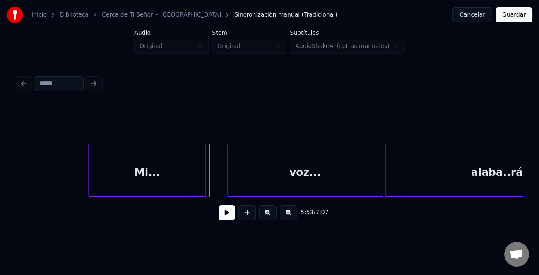
click at [228, 191] on div at bounding box center [229, 170] width 2 height 52
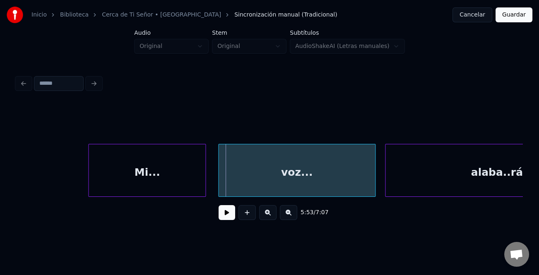
click at [298, 189] on div "voz..." at bounding box center [297, 172] width 156 height 56
click at [226, 211] on button at bounding box center [227, 212] width 17 height 15
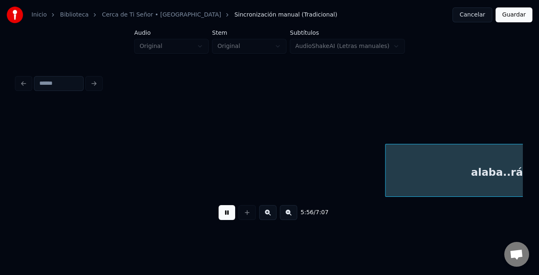
scroll to position [0, 36881]
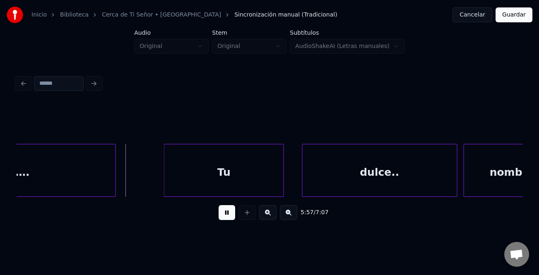
click at [211, 179] on div "Tu" at bounding box center [223, 172] width 119 height 56
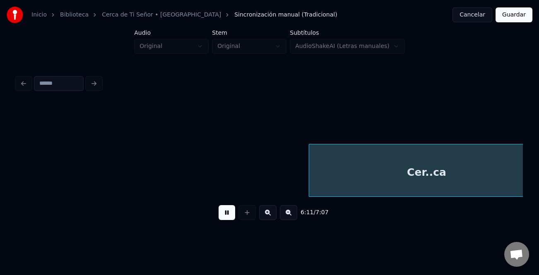
scroll to position [0, 38402]
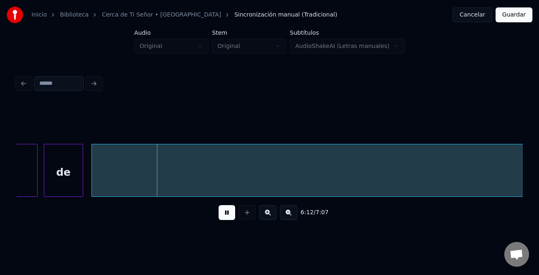
click at [298, 217] on div "6:12 / 7:07" at bounding box center [269, 213] width 493 height 18
click at [297, 217] on button at bounding box center [288, 212] width 17 height 15
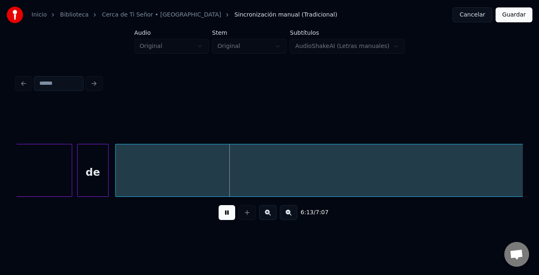
click at [290, 217] on button at bounding box center [288, 212] width 17 height 15
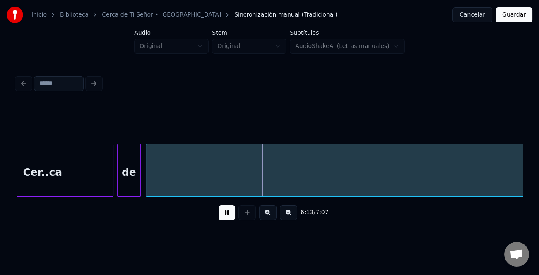
click at [290, 217] on button at bounding box center [288, 212] width 17 height 15
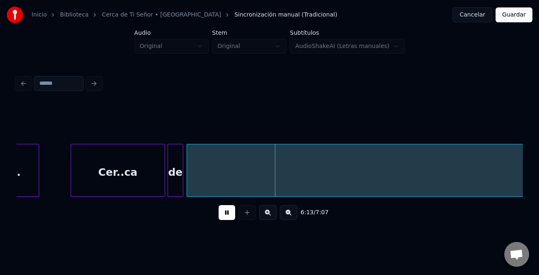
click at [290, 217] on button at bounding box center [288, 212] width 17 height 15
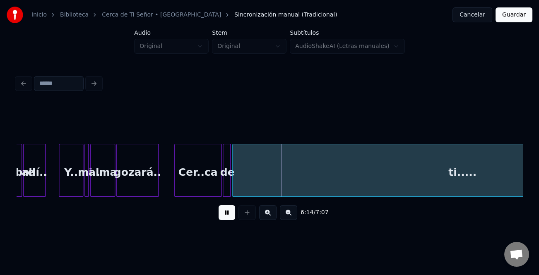
click at [290, 217] on button at bounding box center [288, 212] width 17 height 15
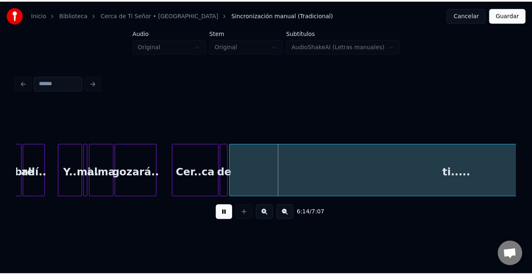
scroll to position [0, 0]
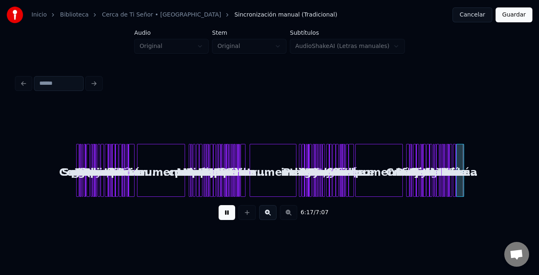
click at [462, 190] on div at bounding box center [462, 170] width 2 height 52
click at [508, 11] on button "Guardar" at bounding box center [513, 14] width 37 height 15
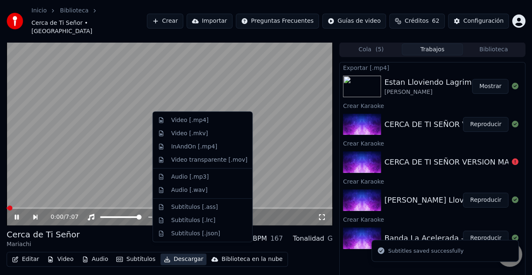
click at [170, 254] on button "Descargar" at bounding box center [184, 260] width 46 height 12
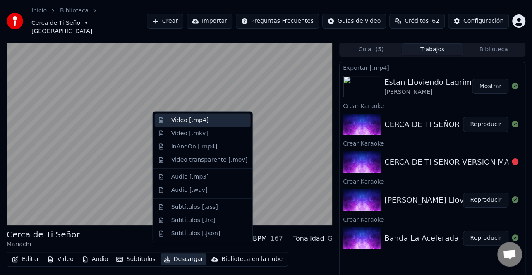
click at [203, 119] on div "Video [.mp4]" at bounding box center [189, 120] width 37 height 8
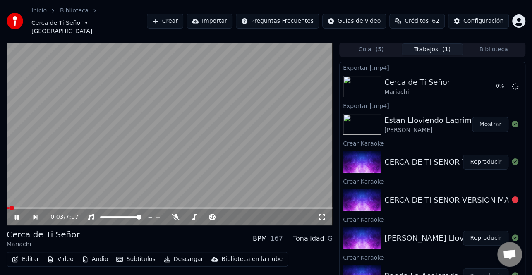
click at [17, 214] on icon at bounding box center [22, 217] width 19 height 7
click at [490, 117] on button "Mostrar" at bounding box center [490, 124] width 36 height 15
click at [404, 79] on div "Cerca de Ti Señor" at bounding box center [417, 83] width 66 height 12
click at [22, 214] on icon at bounding box center [22, 217] width 19 height 7
click at [74, 207] on span at bounding box center [170, 208] width 326 height 2
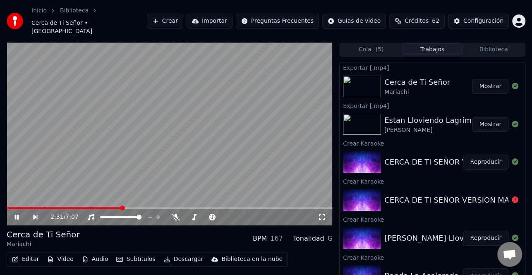
click at [121, 207] on span at bounding box center [170, 208] width 326 height 2
click at [19, 214] on icon at bounding box center [22, 217] width 19 height 7
click at [482, 17] on div "Configuración" at bounding box center [484, 21] width 40 height 8
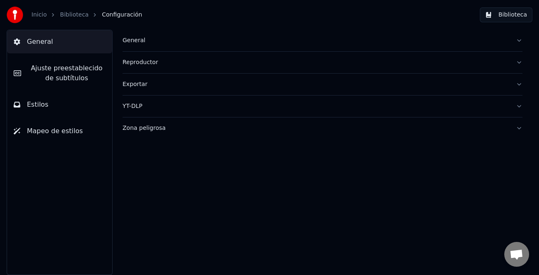
click at [86, 67] on span "Ajuste preestablecido de subtítulos" at bounding box center [67, 73] width 78 height 20
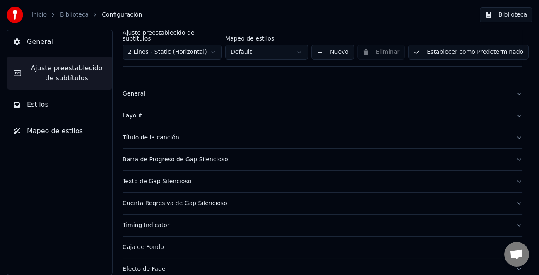
drag, startPoint x: 126, startPoint y: 83, endPoint x: 143, endPoint y: 90, distance: 18.6
click at [127, 84] on button "General" at bounding box center [323, 94] width 400 height 22
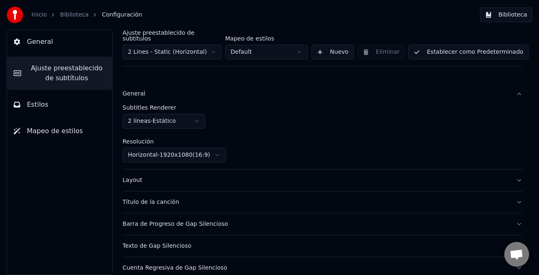
click at [196, 117] on html "Inicio Biblioteca Configuración Biblioteca General Ajuste preestablecido de sub…" at bounding box center [269, 137] width 539 height 275
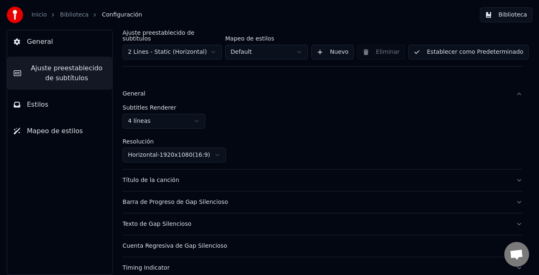
click at [470, 48] on button "Establecer como Predeterminado" at bounding box center [468, 52] width 120 height 15
click at [19, 13] on img at bounding box center [15, 15] width 17 height 17
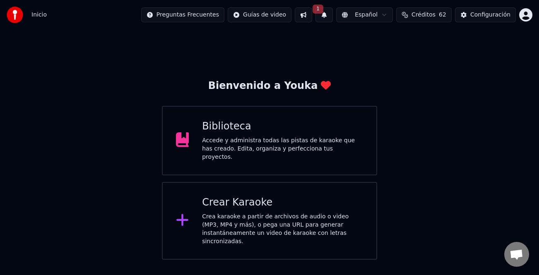
click at [286, 213] on div "Crea karaoke a partir de archivos de audio o video (MP3, MP4 y más), o pega una…" at bounding box center [282, 229] width 161 height 33
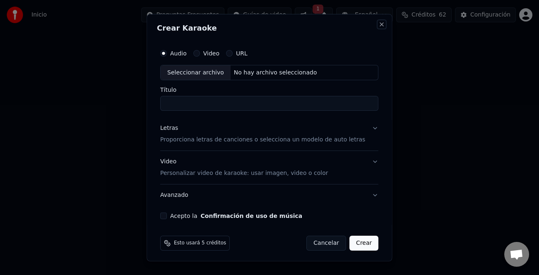
click at [379, 25] on button "Close" at bounding box center [382, 24] width 7 height 7
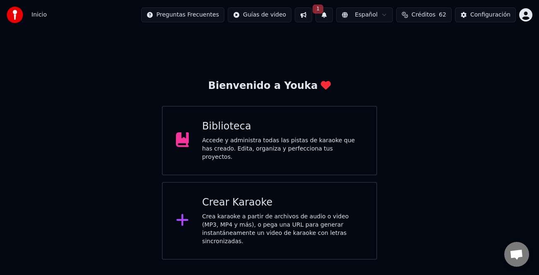
click at [213, 133] on div "Biblioteca" at bounding box center [282, 126] width 161 height 13
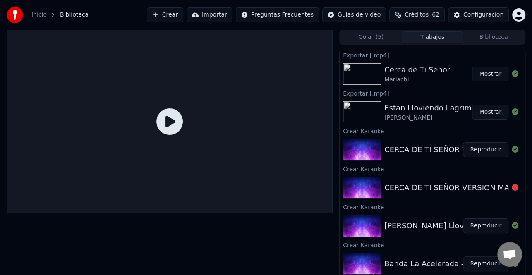
click at [432, 230] on div "[PERSON_NAME] Lloviendo Lagrimas" at bounding box center [452, 226] width 137 height 12
click at [476, 222] on button "Reproducir" at bounding box center [486, 226] width 46 height 15
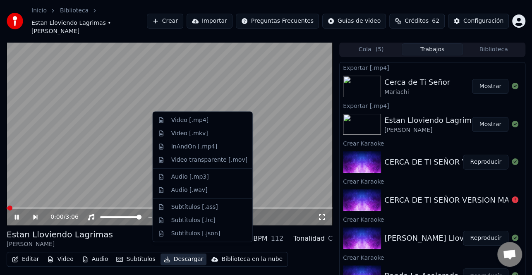
click at [184, 254] on button "Descargar" at bounding box center [184, 260] width 46 height 12
click at [202, 124] on div "Video [.mp4]" at bounding box center [189, 120] width 37 height 8
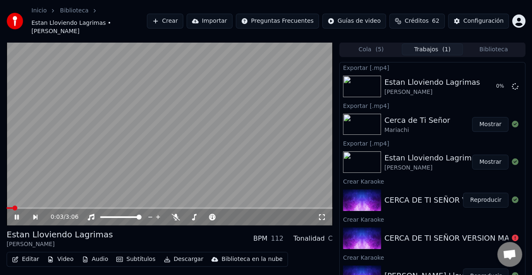
click at [17, 215] on icon at bounding box center [17, 217] width 4 height 5
click at [444, 195] on div "CERCA DE TI SEÑOR VERSION MARIACHI CON ARPA" at bounding box center [479, 201] width 191 height 12
click at [419, 195] on div "CERCA DE TI SEÑOR VERSION MARIACHI CON ARPA" at bounding box center [479, 201] width 191 height 12
click at [421, 195] on div "CERCA DE TI SEÑOR VERSION MARIACHI CON ARPA" at bounding box center [479, 201] width 191 height 12
click at [479, 193] on button "Reproducir" at bounding box center [486, 200] width 46 height 15
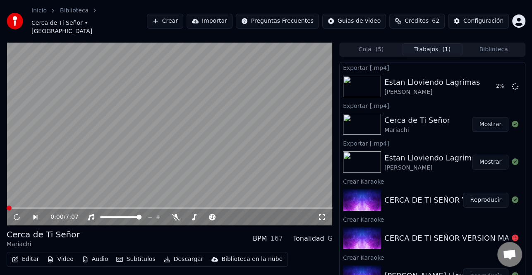
click at [182, 254] on button "Descargar" at bounding box center [184, 260] width 46 height 12
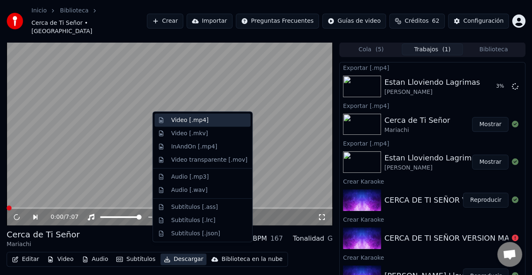
click at [202, 120] on div "Video [.mp4]" at bounding box center [189, 120] width 37 height 8
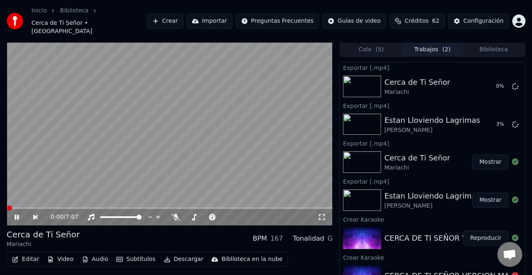
click at [16, 215] on icon at bounding box center [17, 217] width 4 height 5
click at [357, 252] on div "Crear Karaoke" at bounding box center [432, 257] width 185 height 10
click at [485, 117] on button "Mostrar" at bounding box center [490, 124] width 36 height 15
click at [480, 83] on button "Mostrar" at bounding box center [490, 86] width 36 height 15
click at [482, 80] on button "Mostrar" at bounding box center [490, 86] width 36 height 15
